Goal: Information Seeking & Learning: Learn about a topic

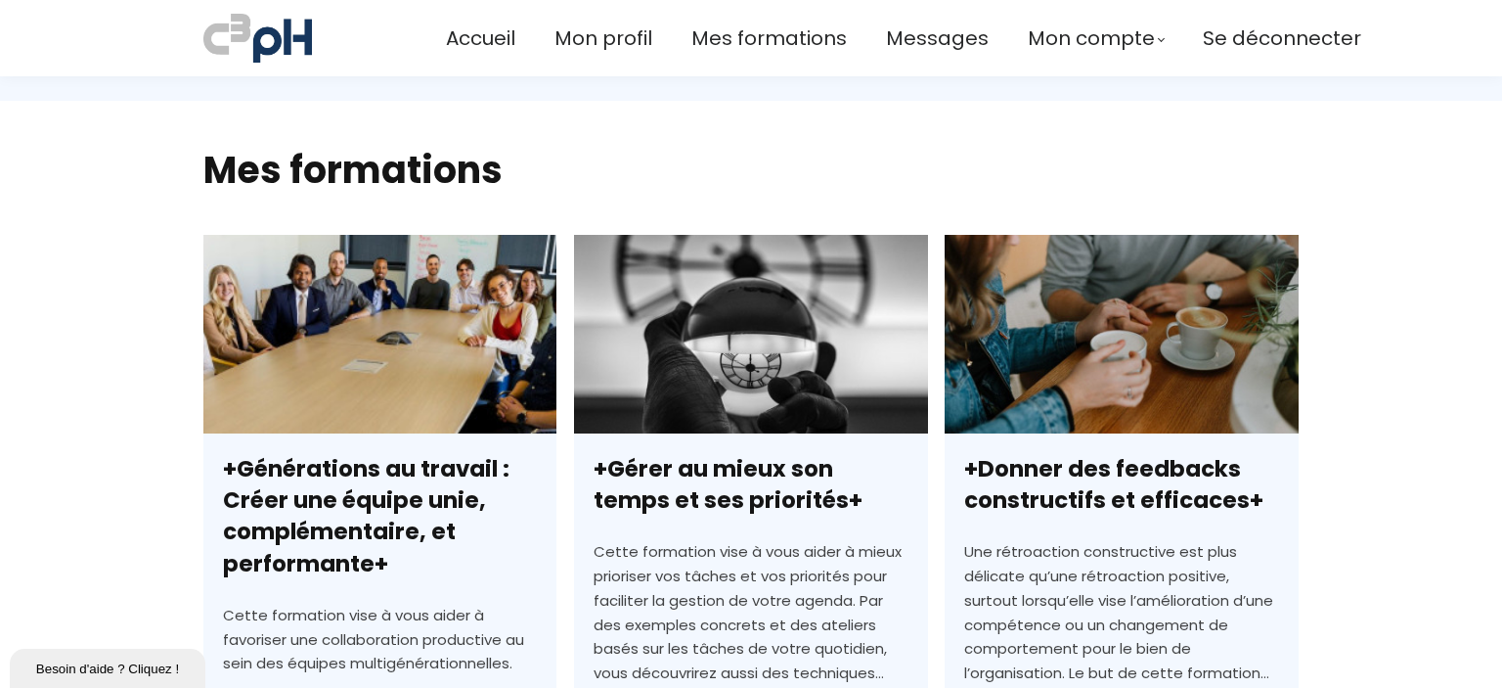
scroll to position [453, 0]
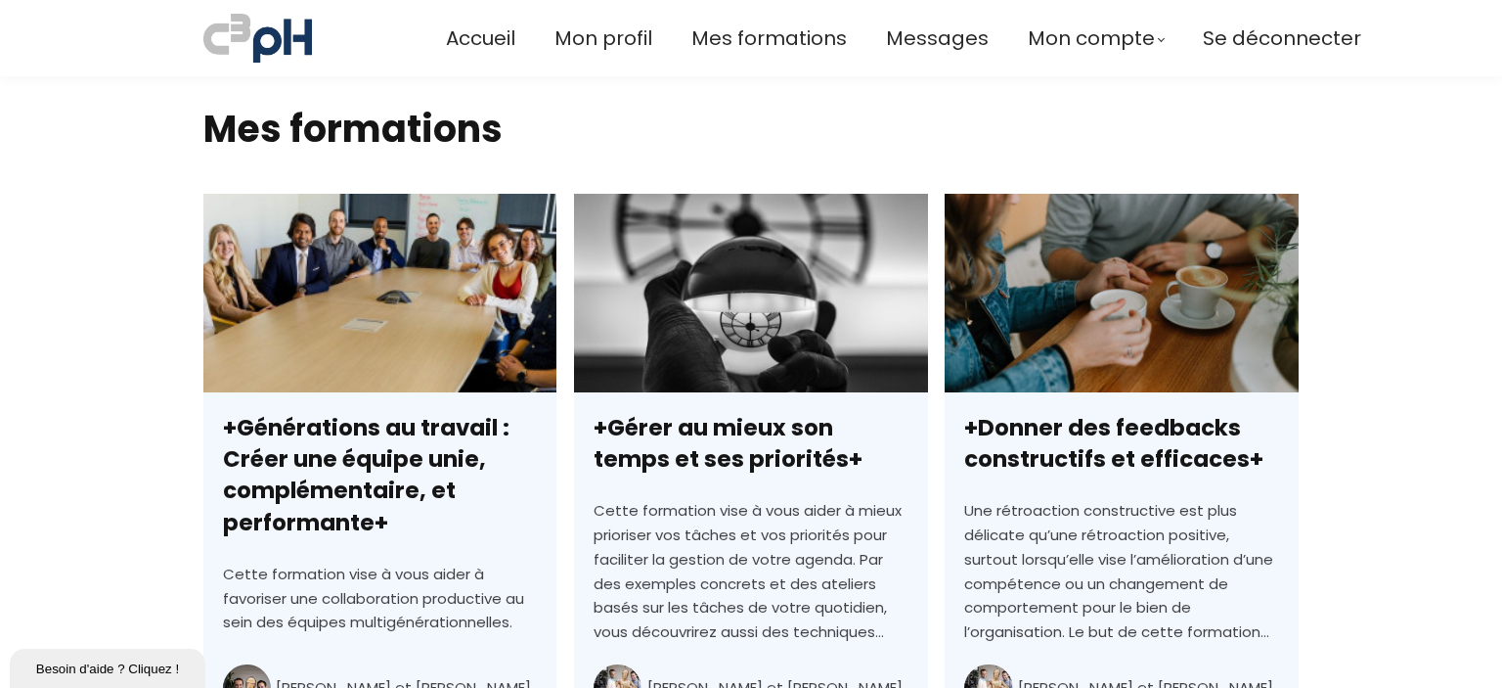
click at [346, 435] on link "+Générations au travail : Créer une équipe unie, complémentaire, et performante+" at bounding box center [379, 530] width 353 height 672
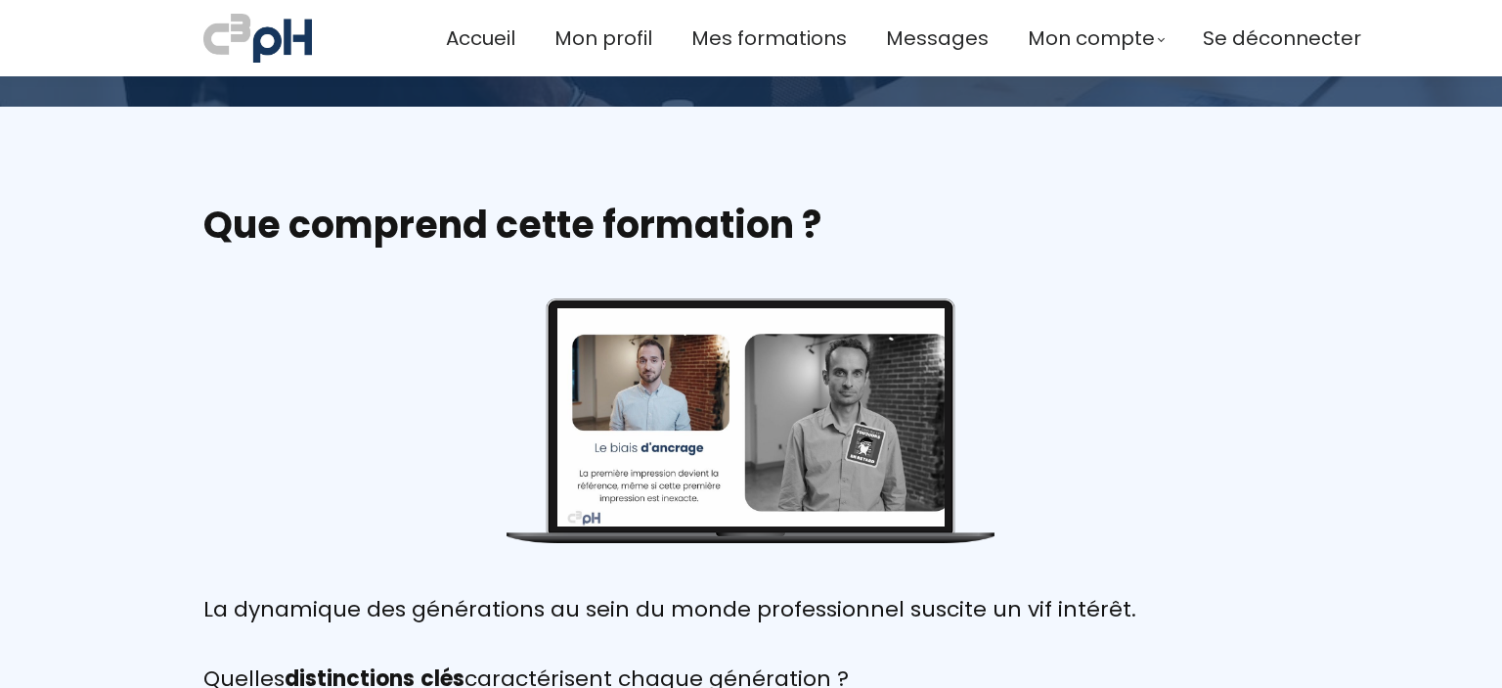
scroll to position [440, 0]
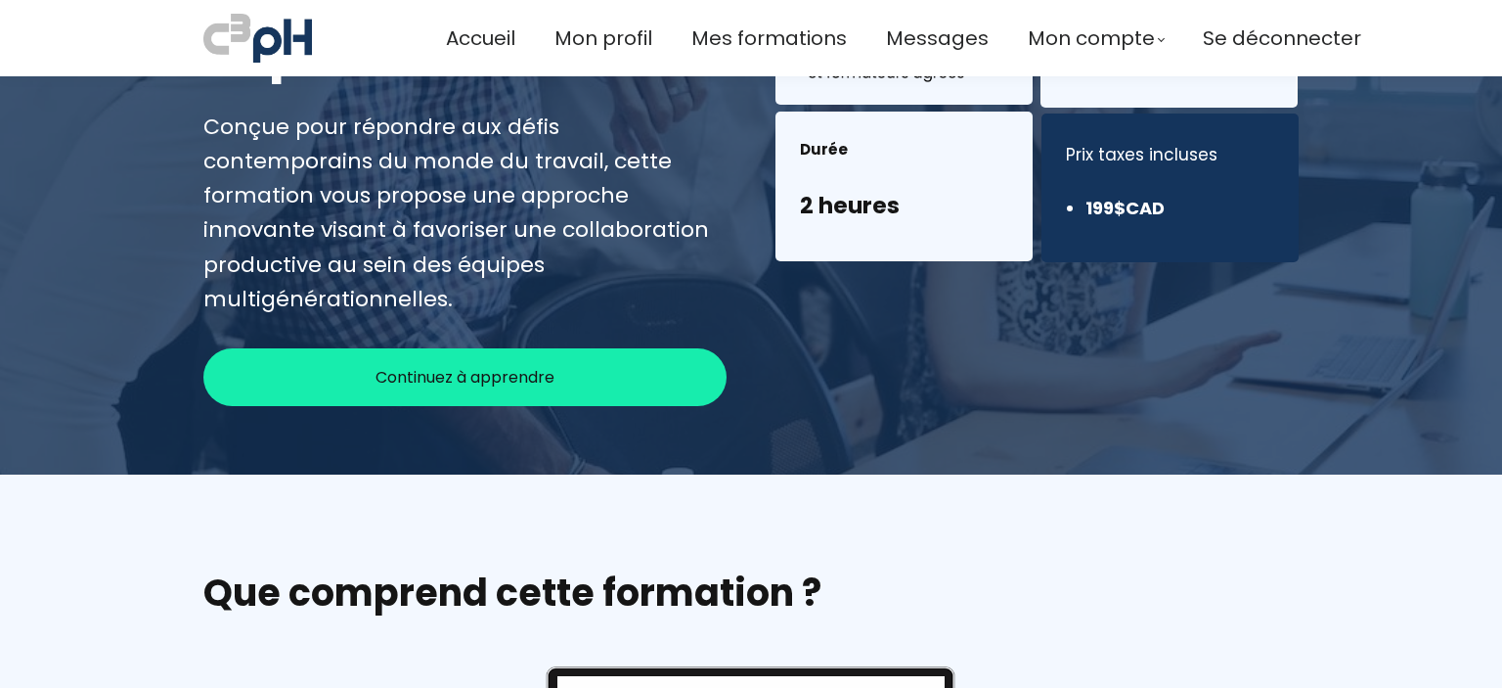
click at [514, 365] on span "Continuez à apprendre" at bounding box center [465, 377] width 179 height 24
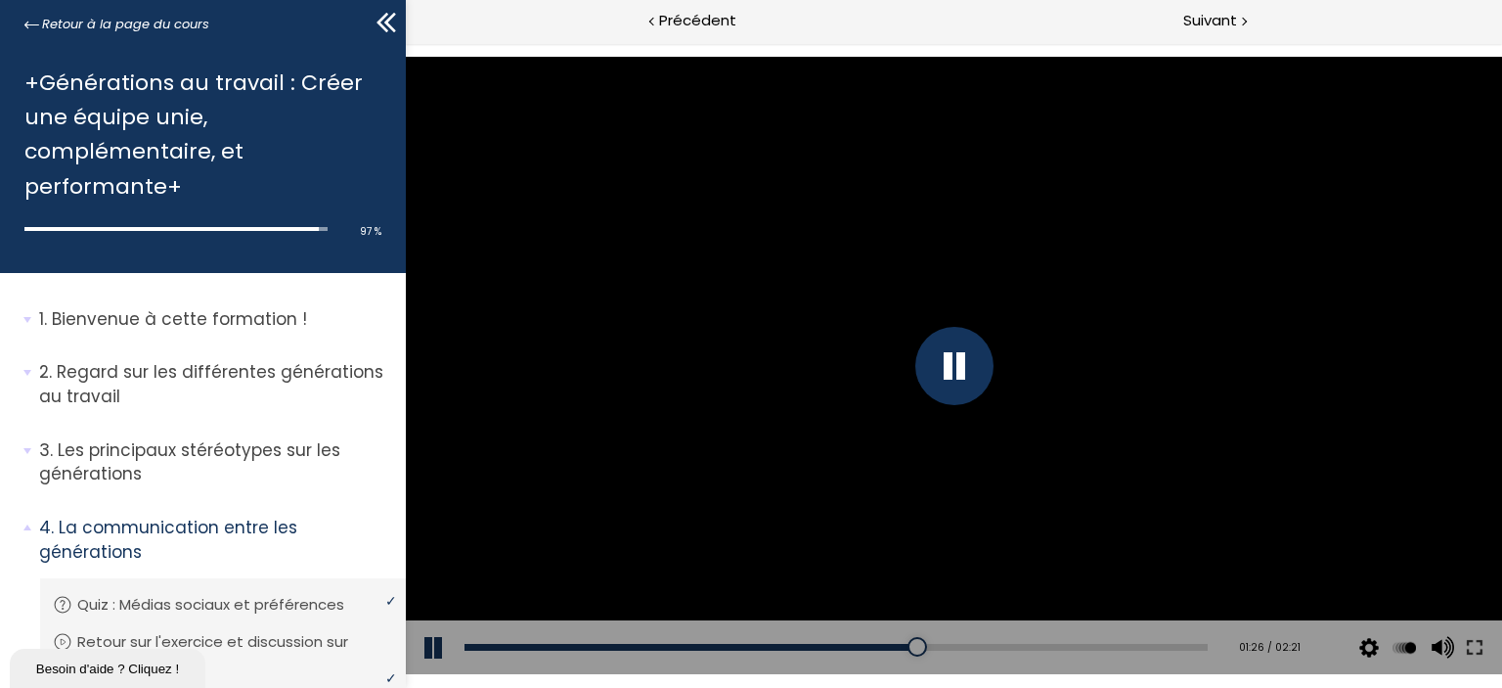
drag, startPoint x: 405, startPoint y: 43, endPoint x: 861, endPoint y: 421, distance: 591.9
click at [861, 421] on div at bounding box center [953, 365] width 1096 height 617
click at [982, 369] on div at bounding box center [954, 366] width 78 height 78
drag, startPoint x: 508, startPoint y: 645, endPoint x: 468, endPoint y: 638, distance: 40.7
click at [477, 644] on div "00:08" at bounding box center [835, 647] width 743 height 7
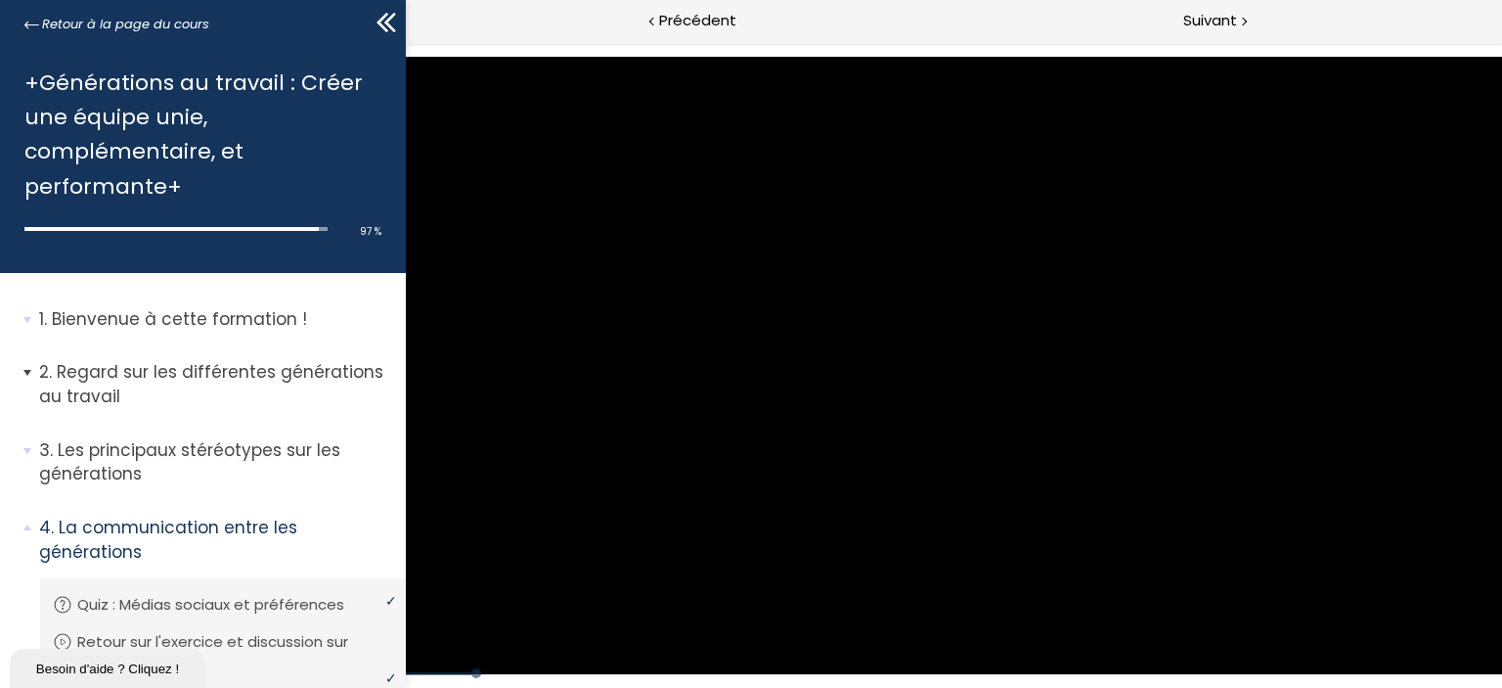
click at [164, 400] on p "Regard sur les différentes générations au travail" at bounding box center [215, 384] width 352 height 48
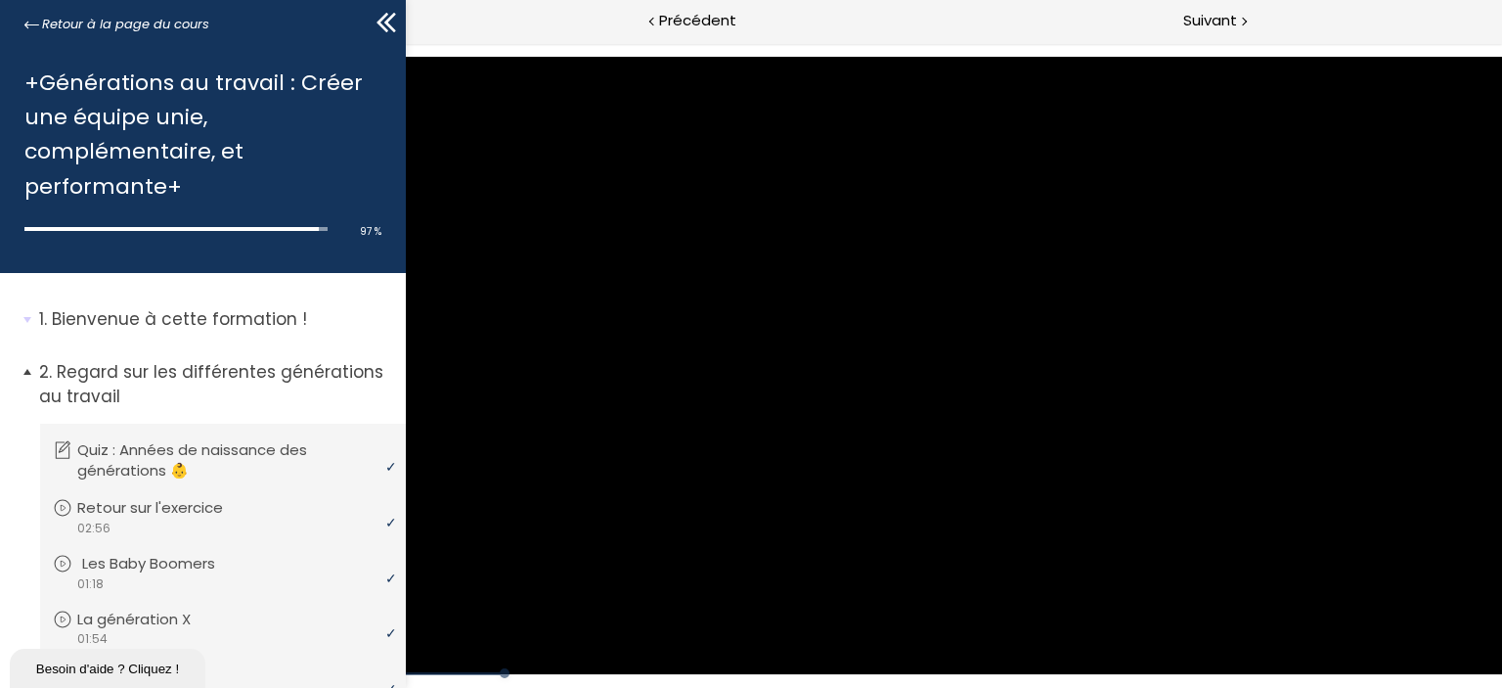
click at [156, 562] on p "Les Baby Boomers" at bounding box center [163, 564] width 162 height 22
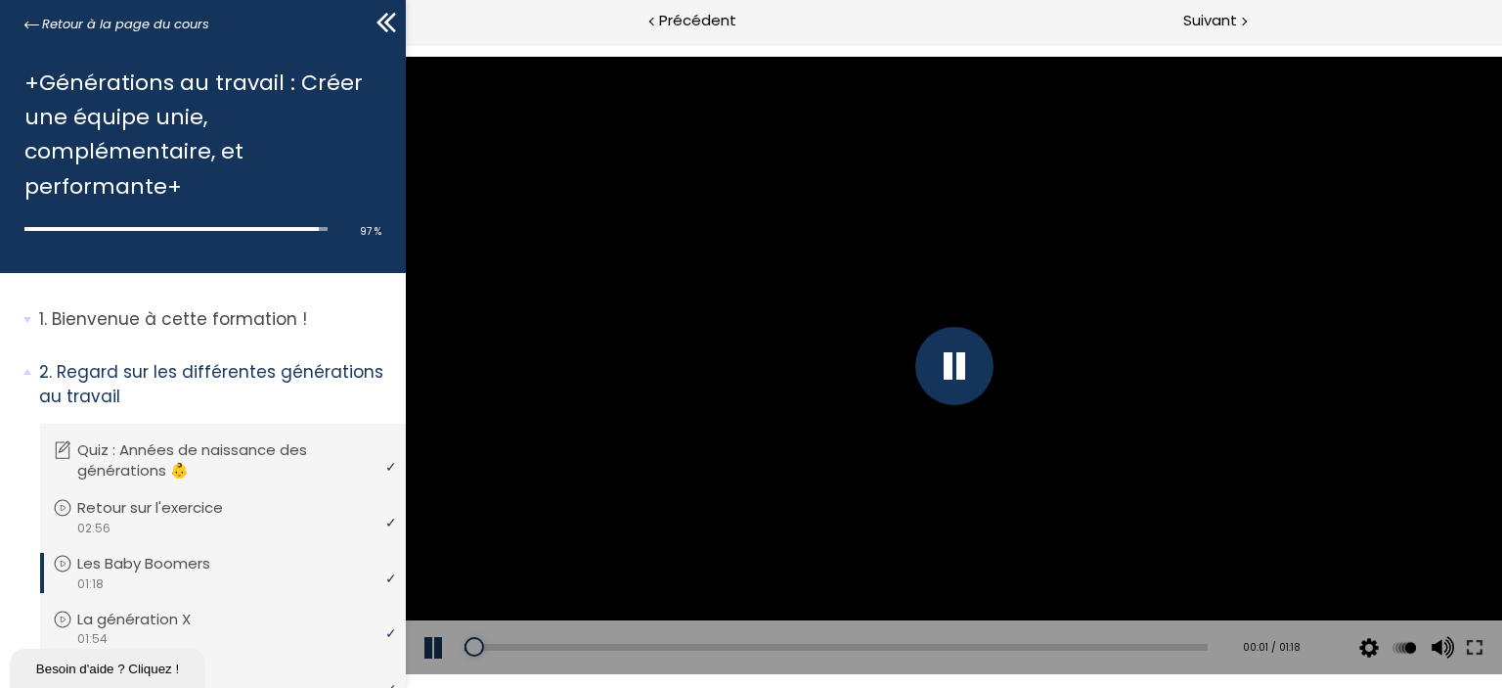
click at [947, 367] on div at bounding box center [954, 366] width 78 height 78
click at [947, 367] on div at bounding box center [953, 365] width 1096 height 617
click at [1312, 478] on div at bounding box center [953, 365] width 1096 height 617
click at [1010, 333] on div at bounding box center [953, 365] width 1096 height 617
